Goal: Information Seeking & Learning: Check status

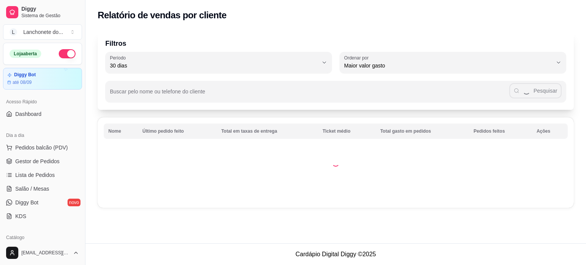
select select "30"
select select "HIGHEST_TOTAL_SPENT_WITH_ORDERS"
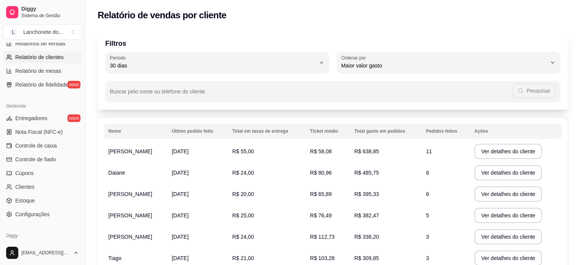
scroll to position [255, 0]
click at [34, 148] on link "Controle de caixa" at bounding box center [42, 144] width 79 height 12
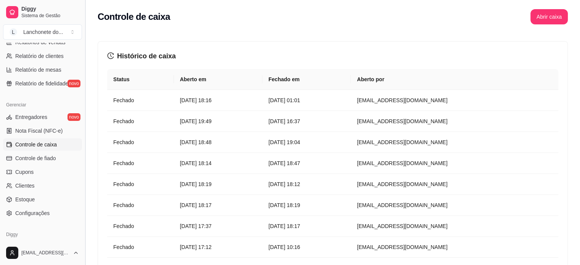
click at [82, 175] on button "Toggle Sidebar" at bounding box center [85, 132] width 6 height 265
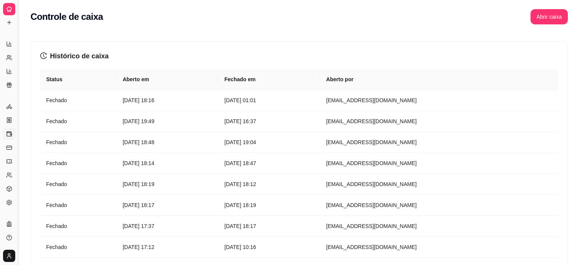
scroll to position [130, 0]
click at [19, 163] on button "Toggle Sidebar" at bounding box center [18, 132] width 6 height 265
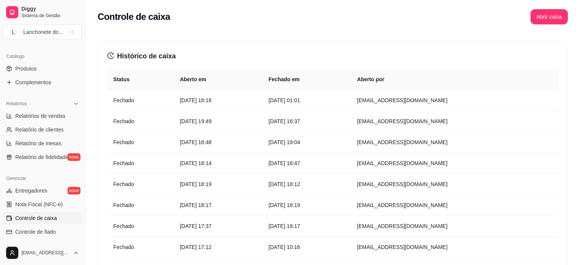
scroll to position [176, 0]
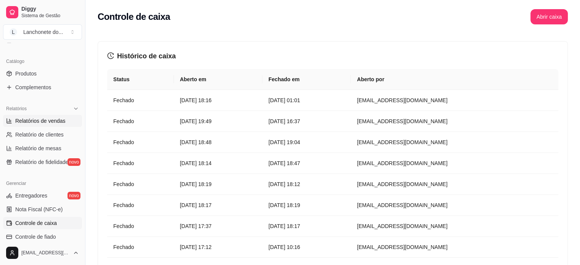
click at [55, 125] on link "Relatórios de vendas" at bounding box center [42, 121] width 79 height 12
select select "ALL"
select select "0"
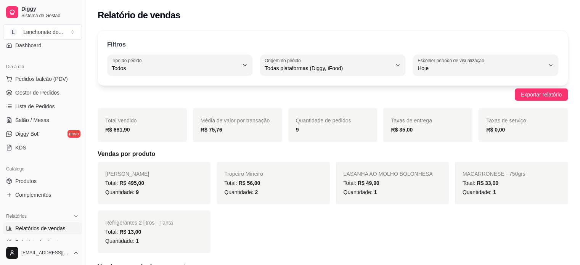
scroll to position [53, 0]
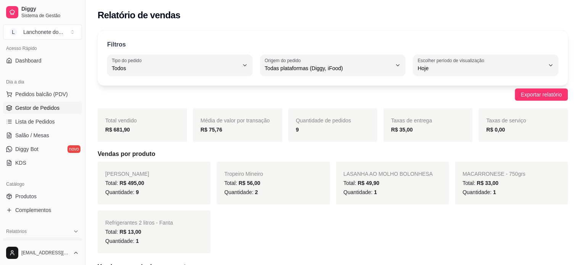
click at [39, 109] on span "Gestor de Pedidos" at bounding box center [37, 108] width 44 height 8
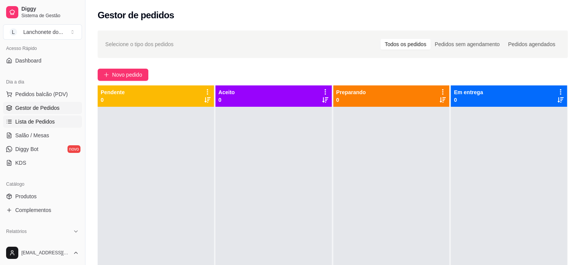
click at [38, 124] on span "Lista de Pedidos" at bounding box center [35, 122] width 40 height 8
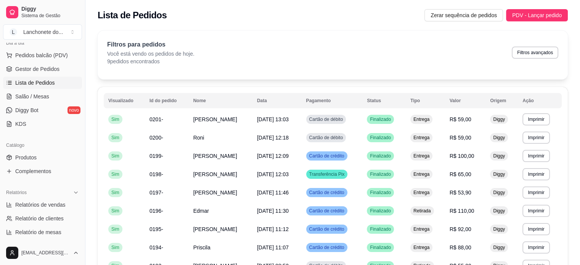
scroll to position [100, 0]
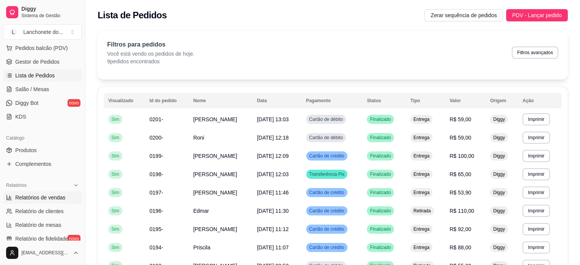
click at [64, 195] on link "Relatórios de vendas" at bounding box center [42, 197] width 79 height 12
select select "ALL"
select select "0"
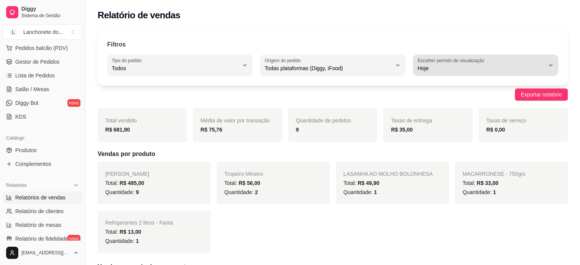
click at [544, 64] on button "Escolher período de visualização Hoje" at bounding box center [485, 65] width 145 height 21
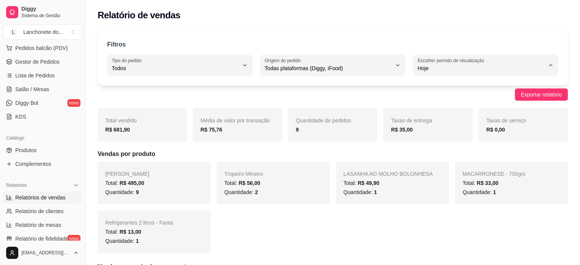
click at [439, 112] on span "7 dias" at bounding box center [482, 111] width 120 height 7
type input "7"
select select "7"
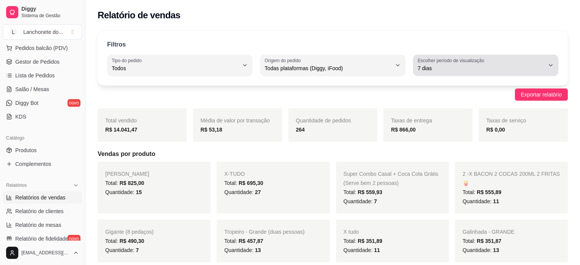
click at [459, 73] on button "Escolher período de visualização 7 dias" at bounding box center [485, 65] width 145 height 21
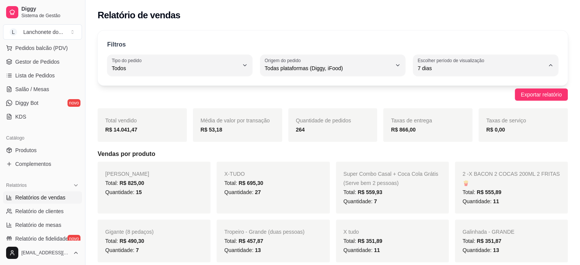
click at [439, 162] on span "Customizado" at bounding box center [482, 160] width 120 height 7
type input "-1"
select select "-1"
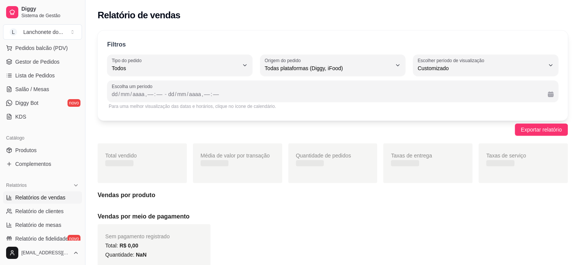
scroll to position [7, 0]
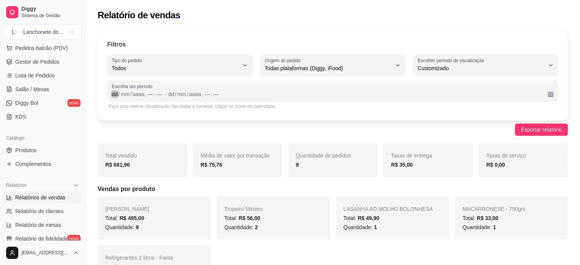
click at [112, 97] on div "dd" at bounding box center [115, 94] width 8 height 8
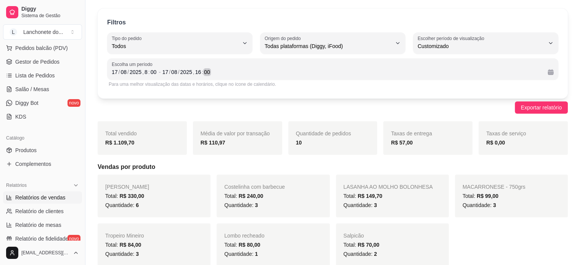
scroll to position [0, 0]
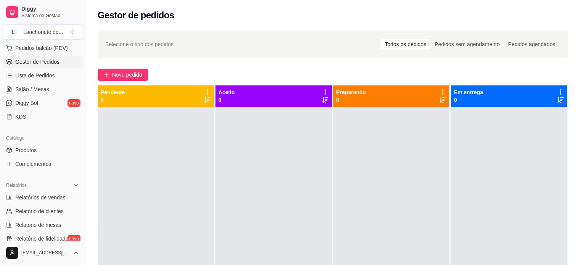
select select "ALL"
select select "0"
select select "ALL"
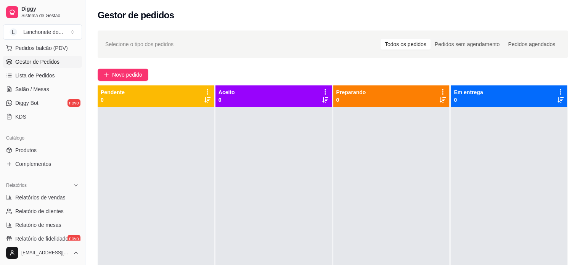
select select "0"
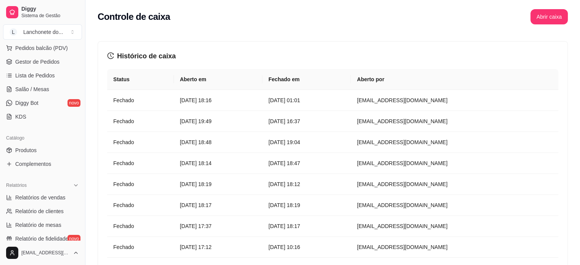
select select "30"
select select "HIGHEST_TOTAL_SPENT_WITH_ORDERS"
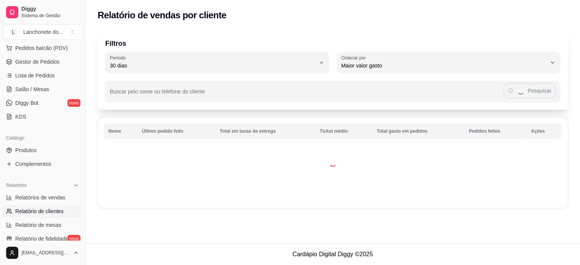
select select "ALL"
select select "0"
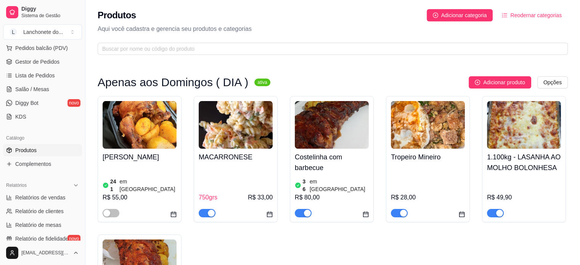
scroll to position [470, 0]
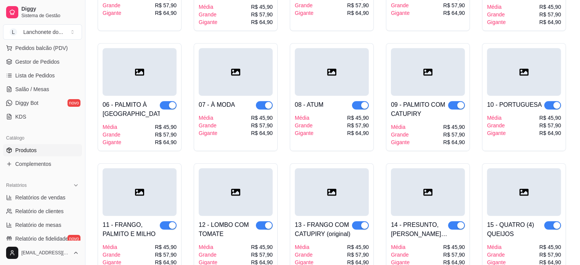
select select "ALL"
select select "0"
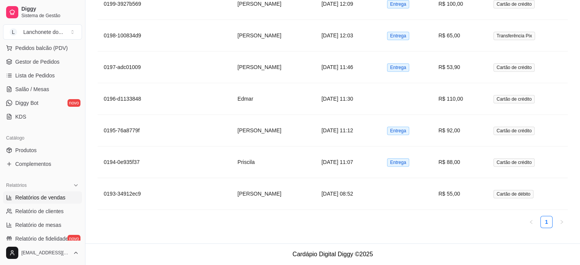
scroll to position [90, 0]
